Goal: Task Accomplishment & Management: Manage account settings

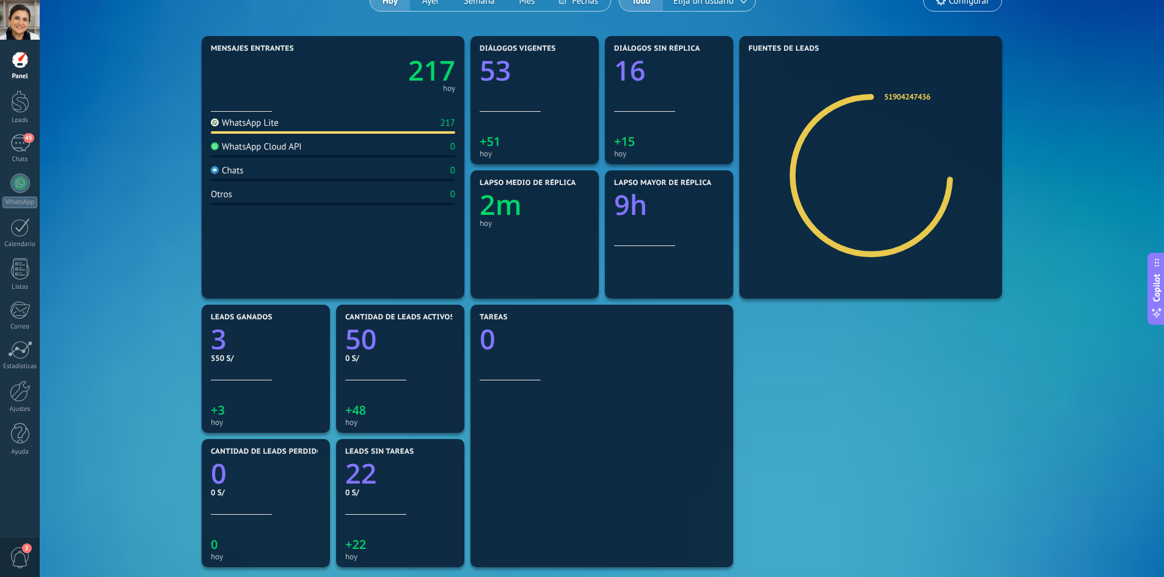
drag, startPoint x: 20, startPoint y: 175, endPoint x: 29, endPoint y: 167, distance: 12.1
click at [20, 175] on div at bounding box center [20, 184] width 20 height 20
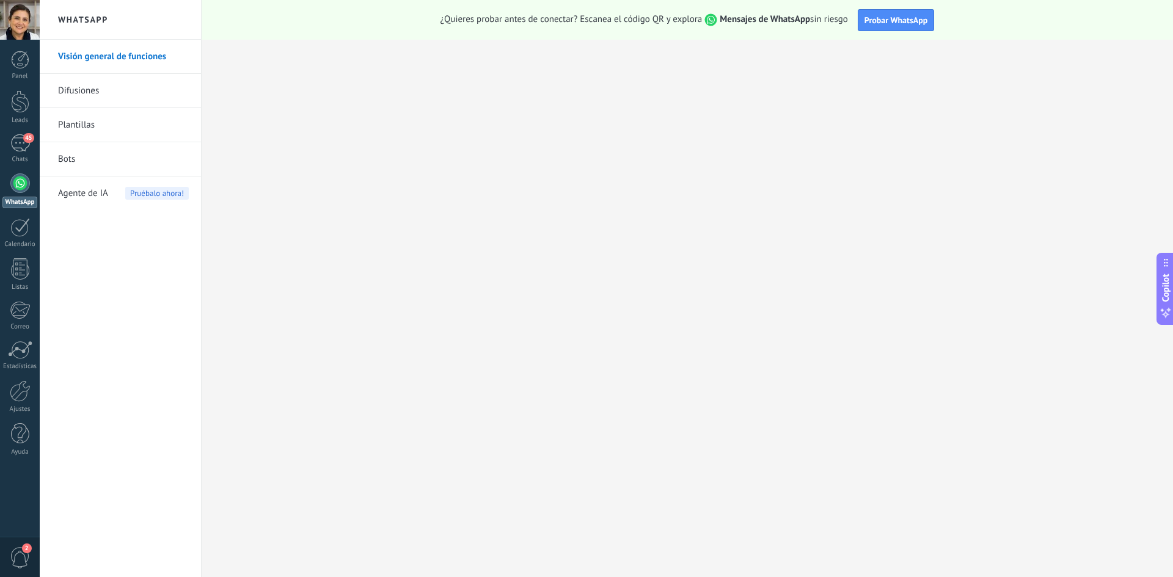
click at [89, 130] on link "Plantillas" at bounding box center [123, 125] width 131 height 34
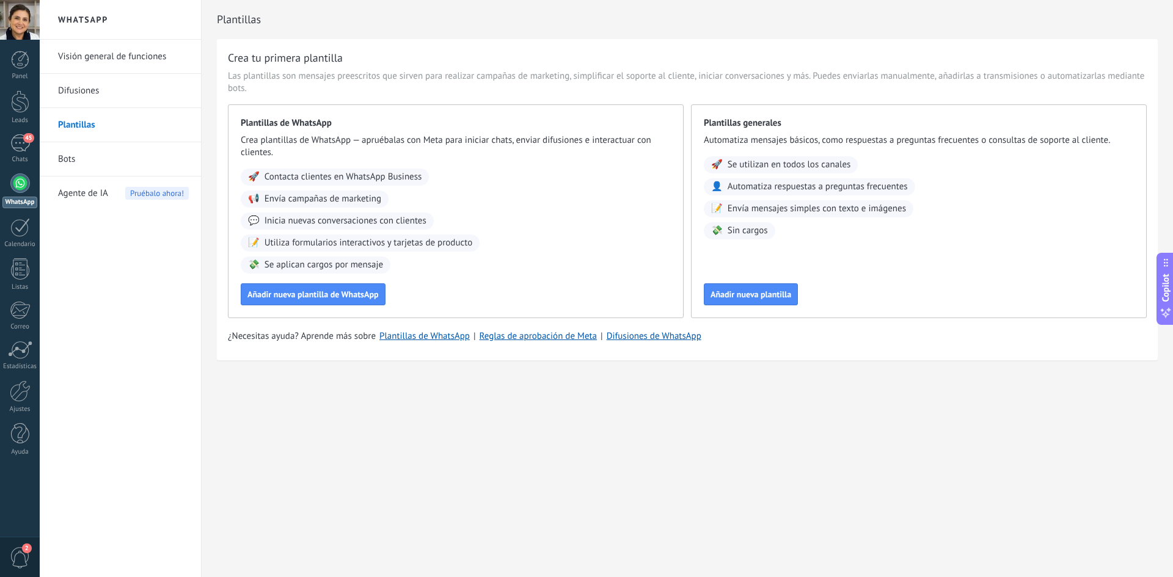
click at [88, 158] on link "Bots" at bounding box center [123, 159] width 131 height 34
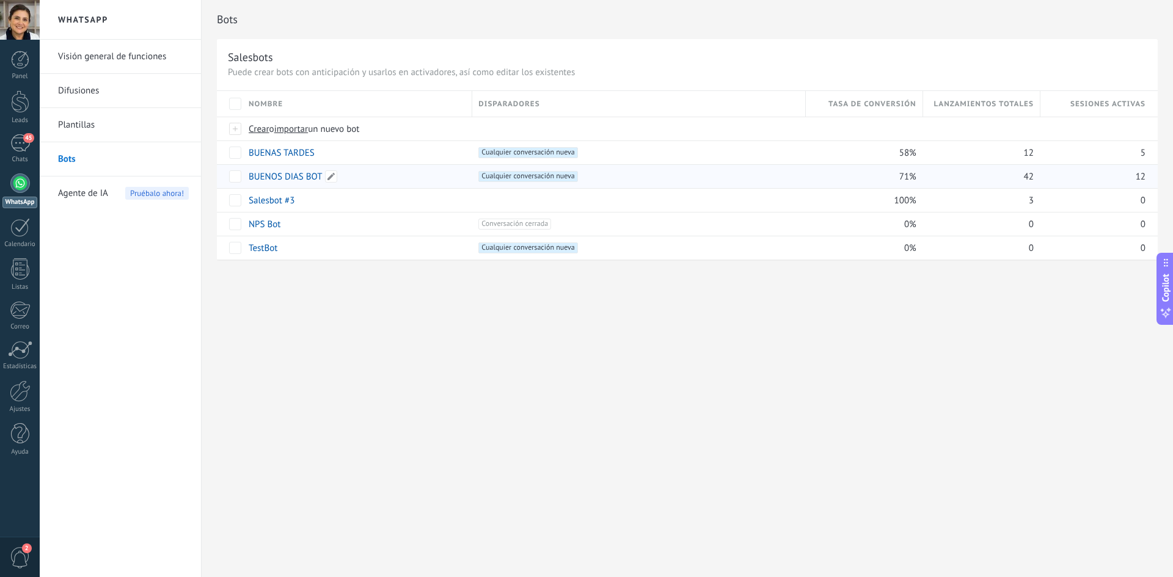
click at [302, 175] on link "BUENOS DIAS BOT" at bounding box center [285, 177] width 73 height 12
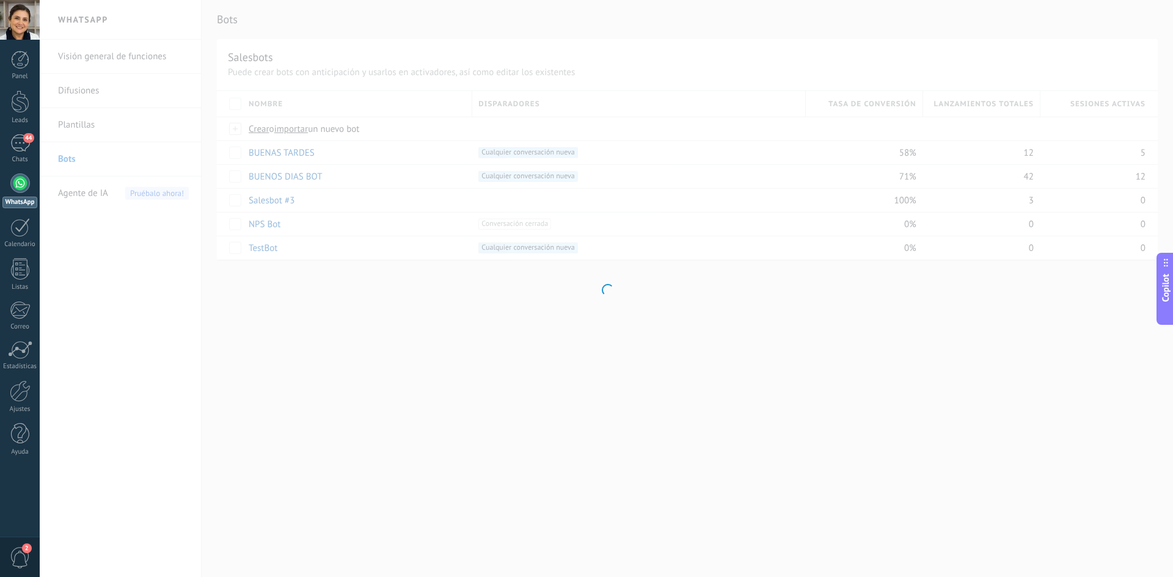
click at [218, 161] on div at bounding box center [606, 288] width 1133 height 577
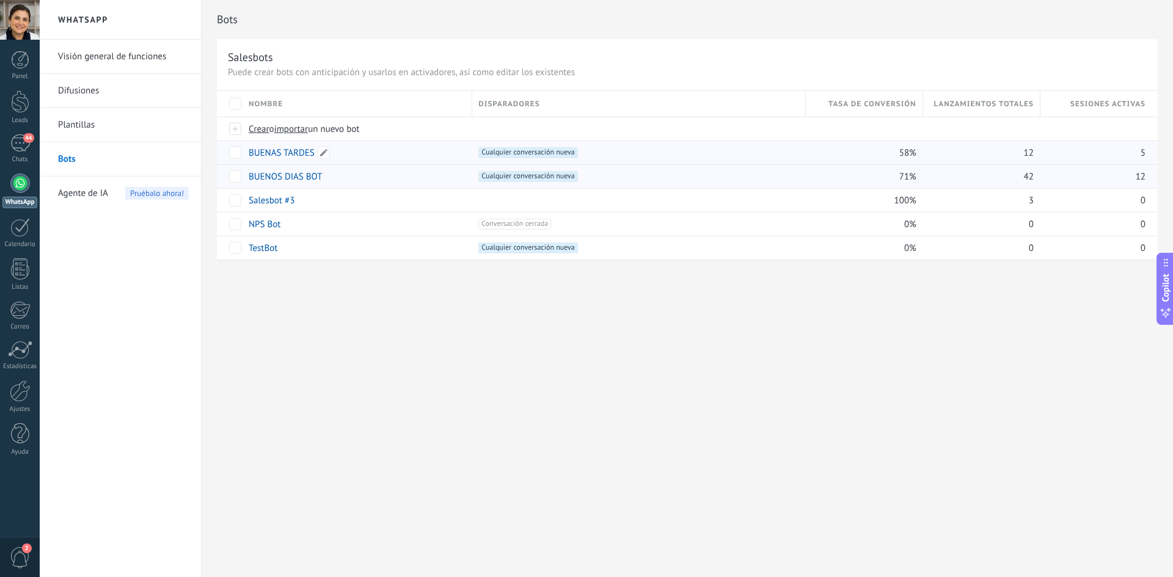
click at [301, 153] on link "BUENAS TARDES" at bounding box center [282, 153] width 66 height 12
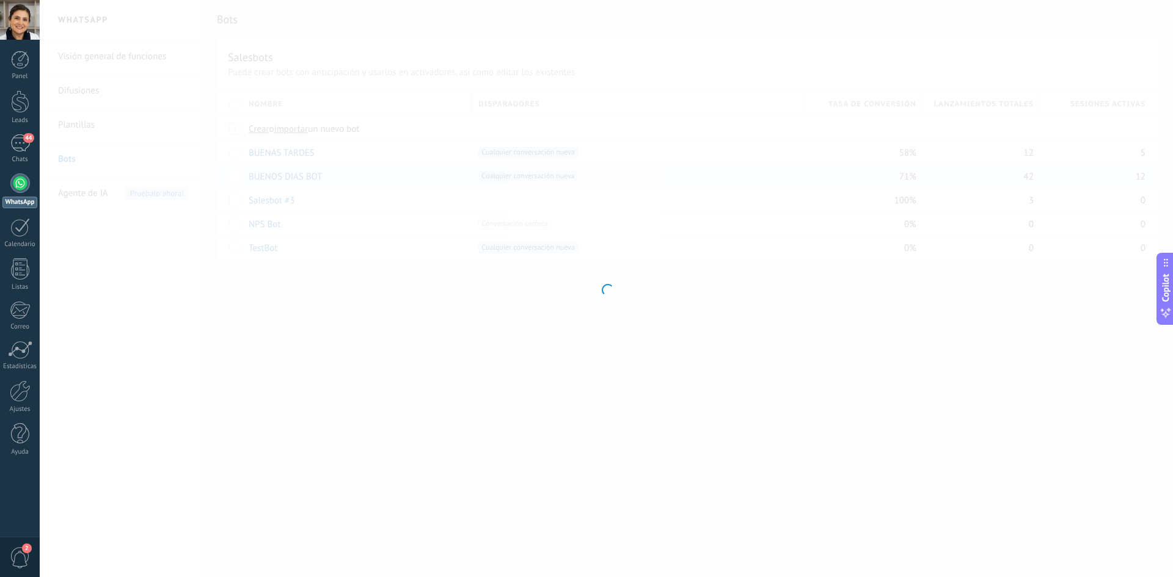
type input "**********"
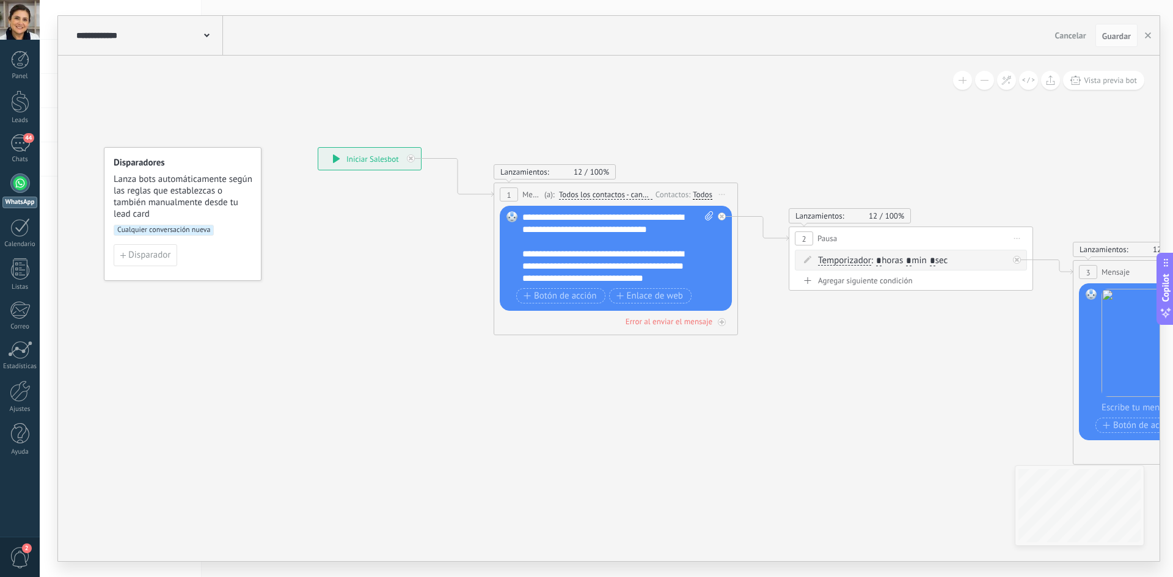
click at [210, 40] on div "**********" at bounding box center [148, 35] width 150 height 39
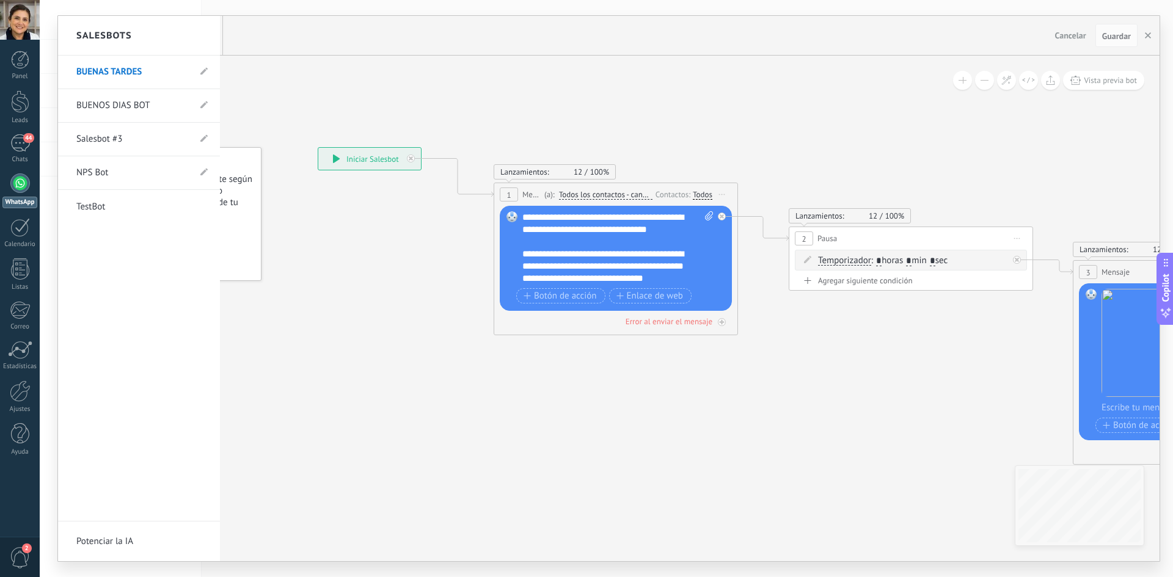
drag, startPoint x: 344, startPoint y: 109, endPoint x: 120, endPoint y: 122, distance: 223.9
click at [344, 110] on div at bounding box center [608, 289] width 1101 height 546
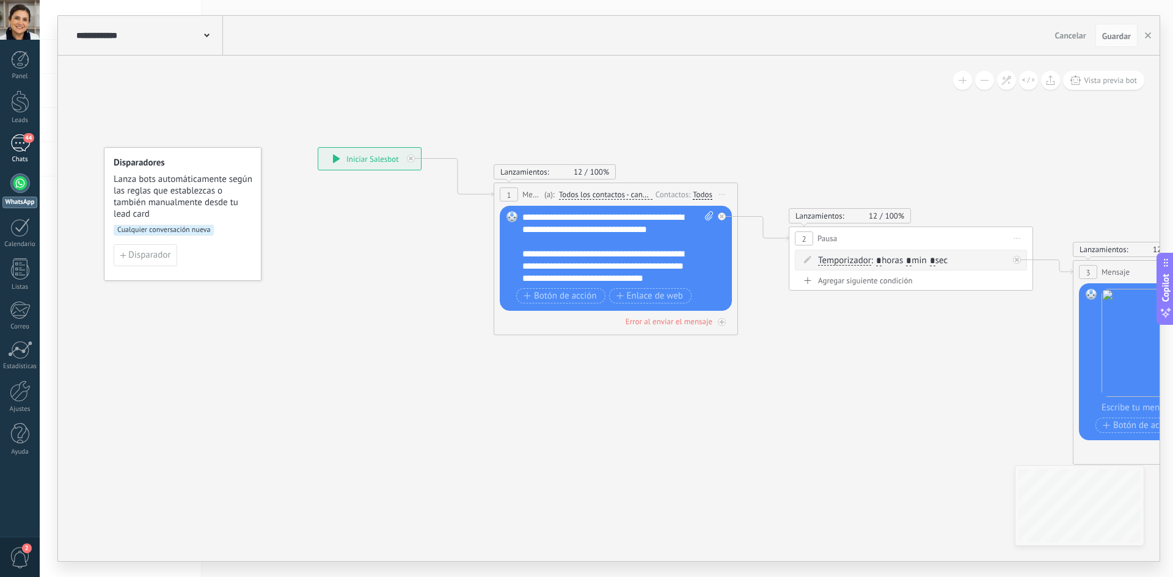
click at [22, 159] on div "Chats" at bounding box center [19, 160] width 35 height 8
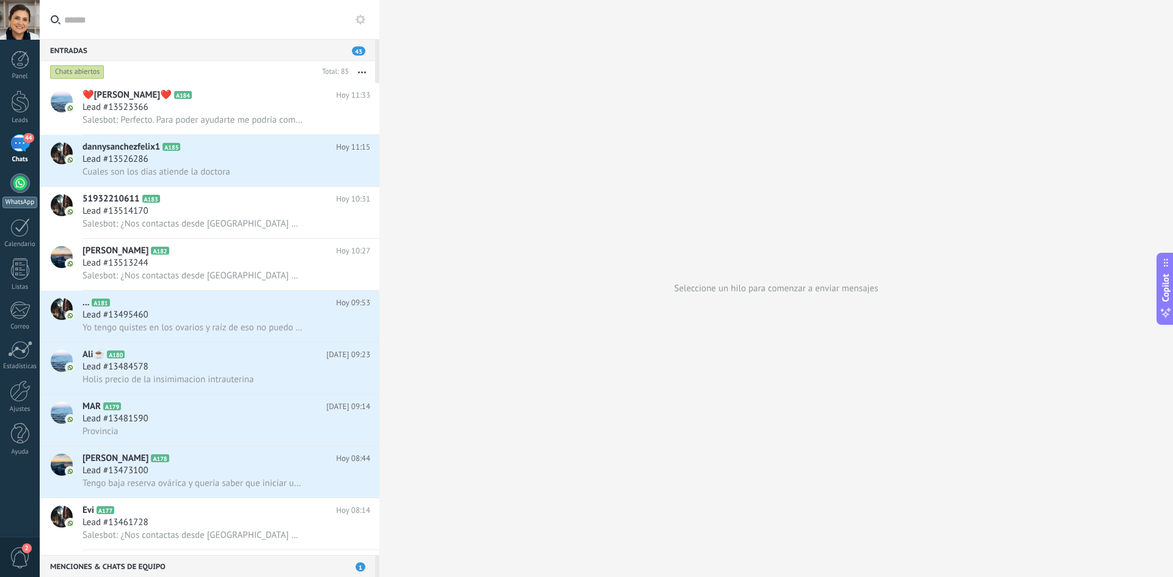
click at [20, 189] on div at bounding box center [20, 184] width 20 height 20
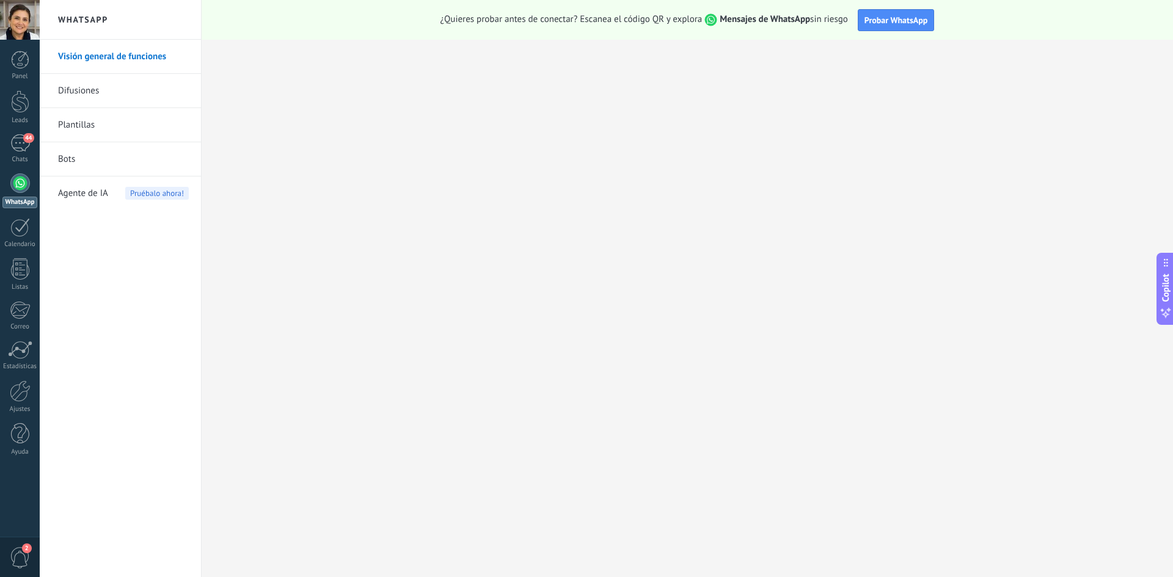
click at [73, 159] on link "Bots" at bounding box center [123, 159] width 131 height 34
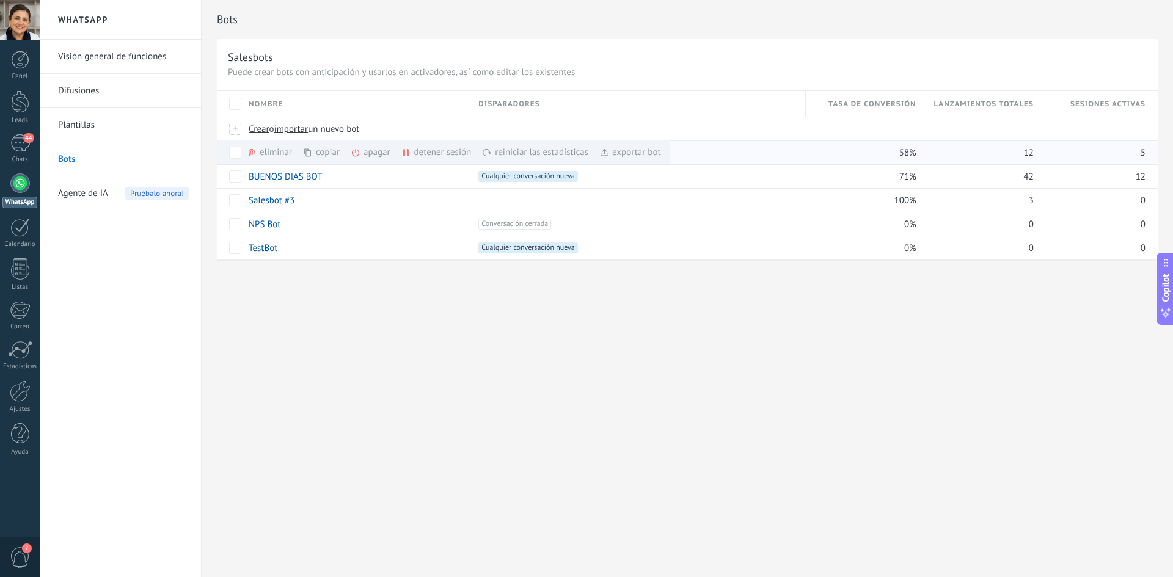
click at [420, 153] on div "detener sesión màs" at bounding box center [457, 153] width 112 height 24
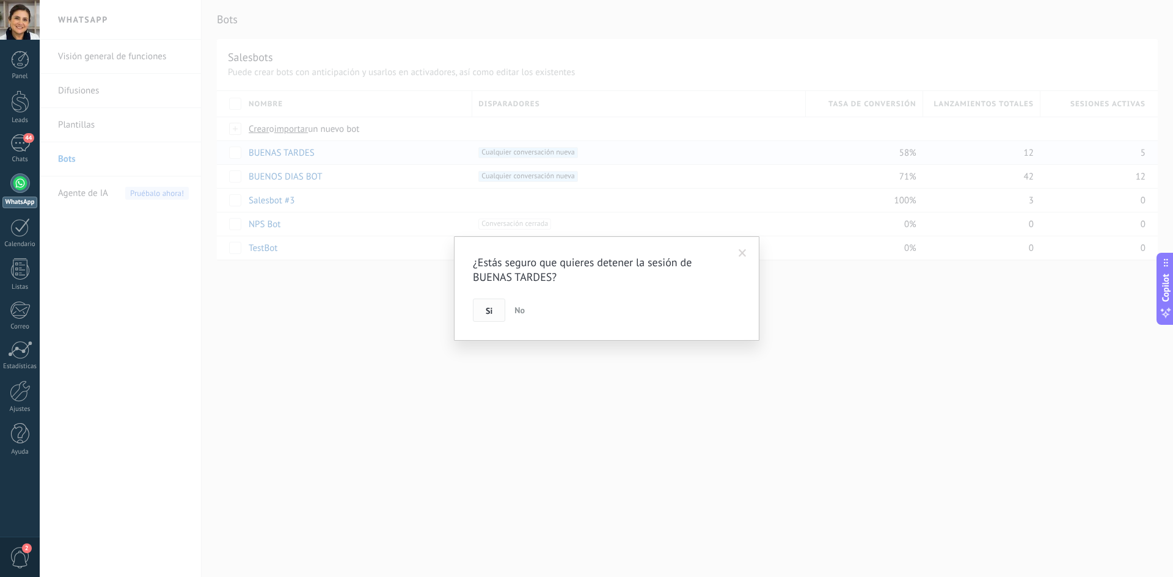
click at [492, 310] on span "Si" at bounding box center [489, 311] width 7 height 9
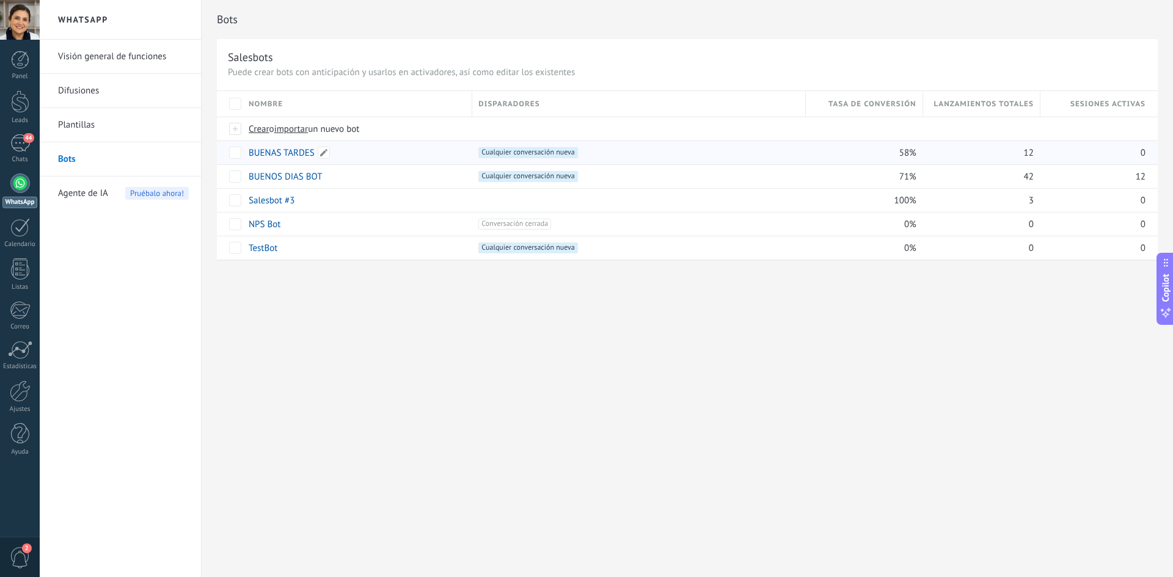
click at [289, 153] on link "BUENAS TARDES" at bounding box center [282, 153] width 66 height 12
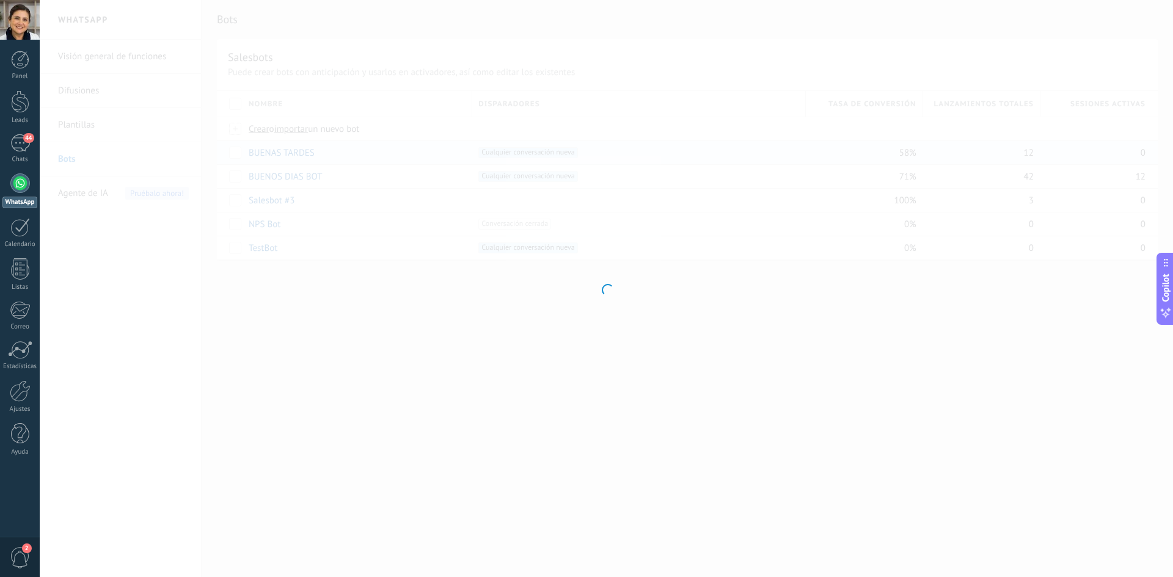
type input "**********"
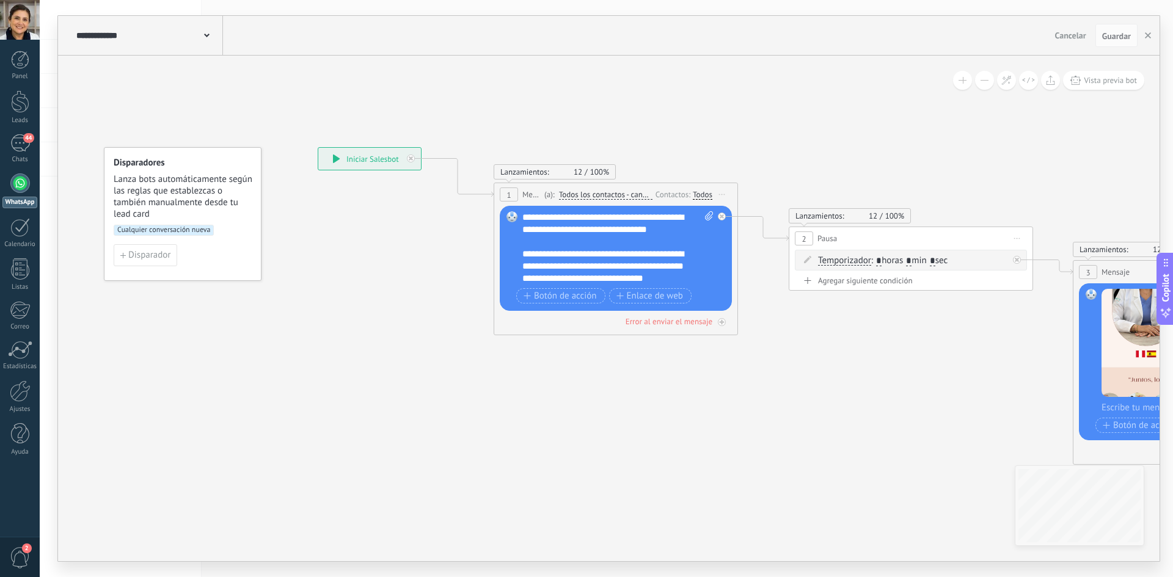
click at [29, 180] on div at bounding box center [20, 184] width 20 height 20
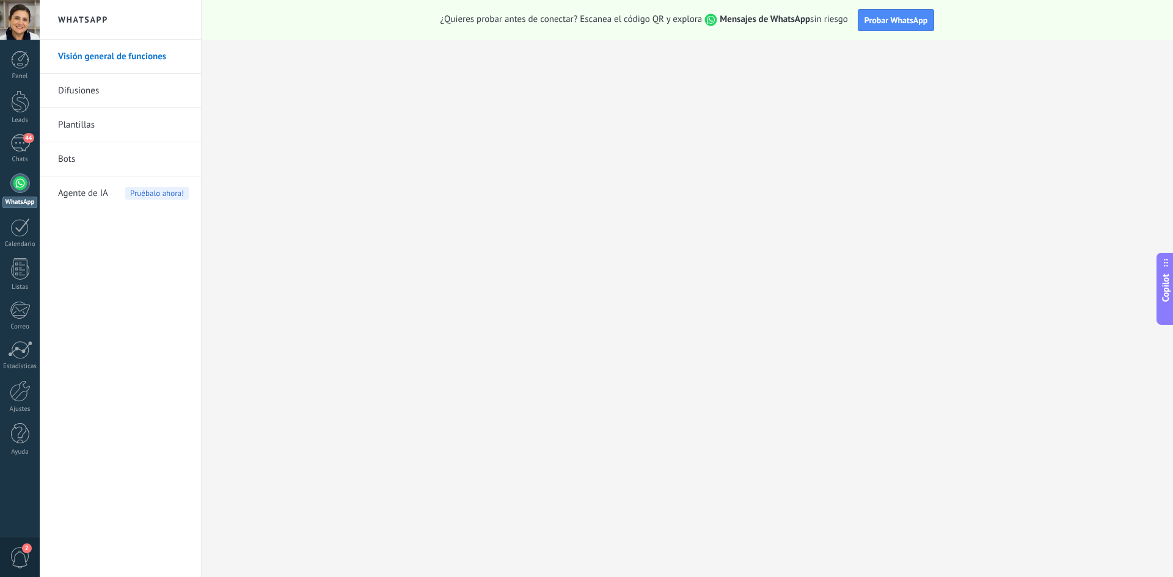
click at [81, 156] on link "Bots" at bounding box center [123, 159] width 131 height 34
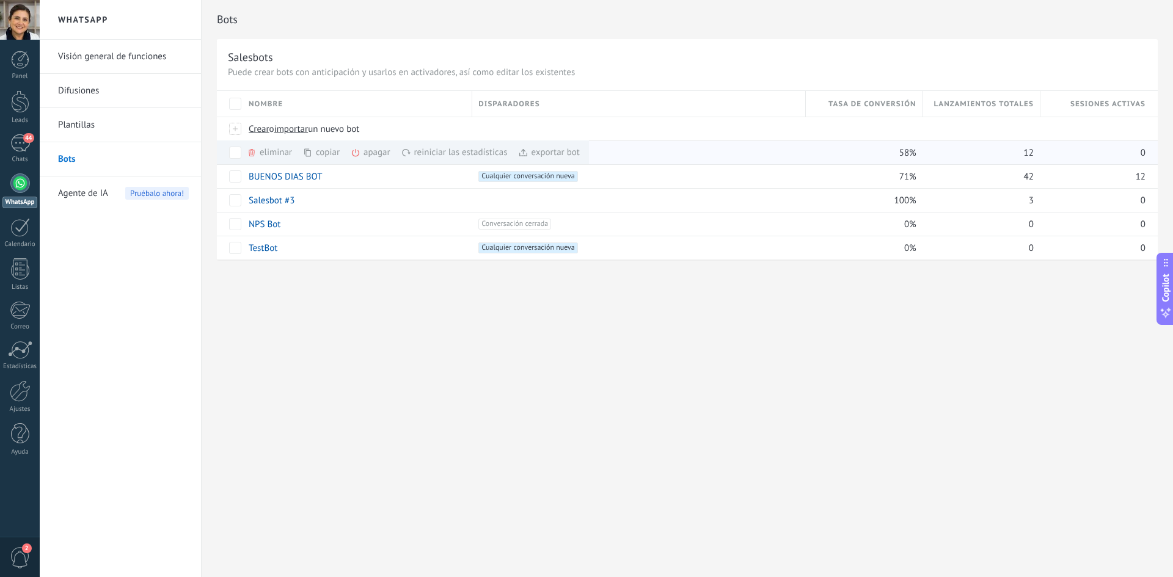
click at [379, 152] on div "apagar màs" at bounding box center [391, 153] width 81 height 24
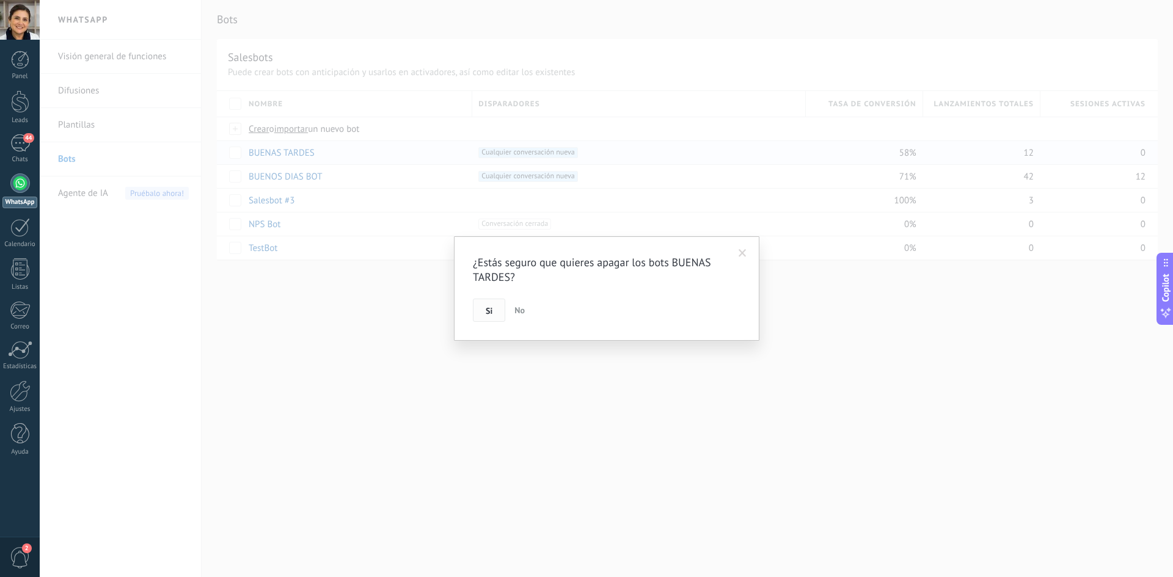
click at [486, 313] on span "Si" at bounding box center [489, 311] width 7 height 9
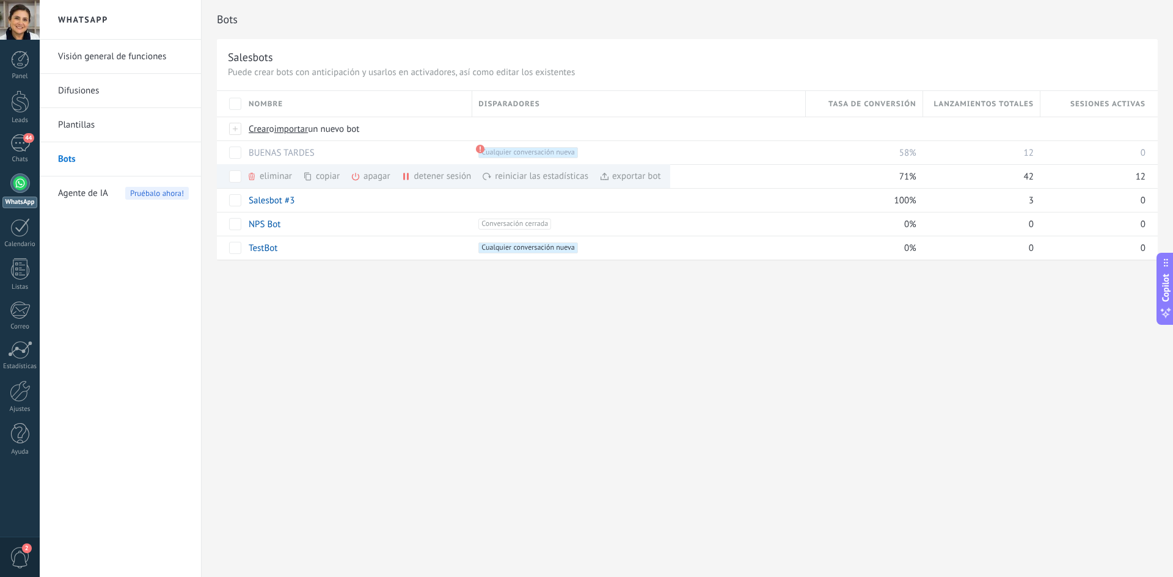
click at [296, 302] on div "Bots Salesbots Puede crear bots con anticipación y usarlos en activadores, así …" at bounding box center [687, 288] width 971 height 577
